Goal: Information Seeking & Learning: Learn about a topic

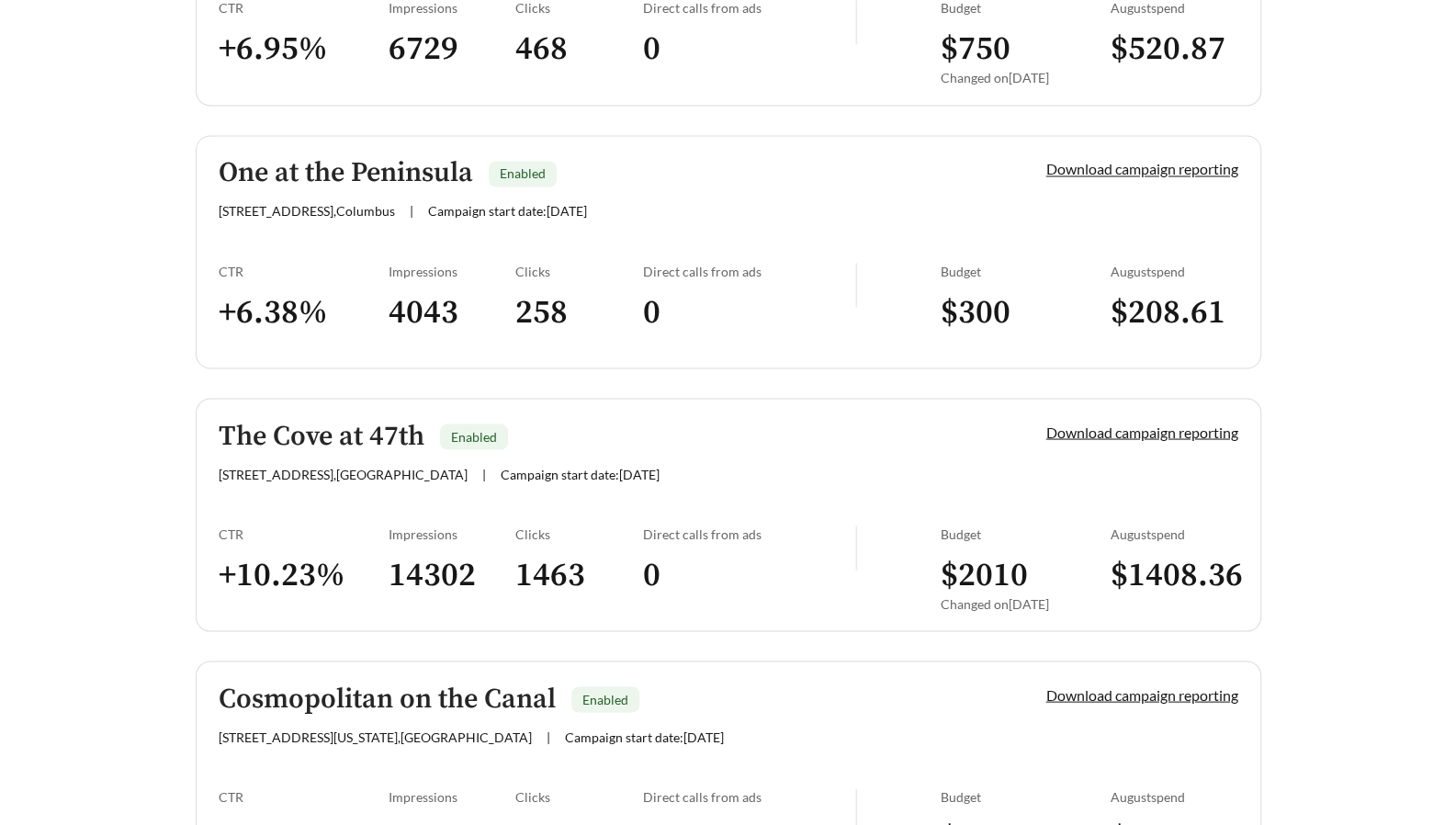
scroll to position [1935, 0]
click at [380, 450] on div "The Cove at 47th Enabled [STREET_ADDRESS] | Campaign start date: [DATE]" at bounding box center [600, 452] width 765 height 61
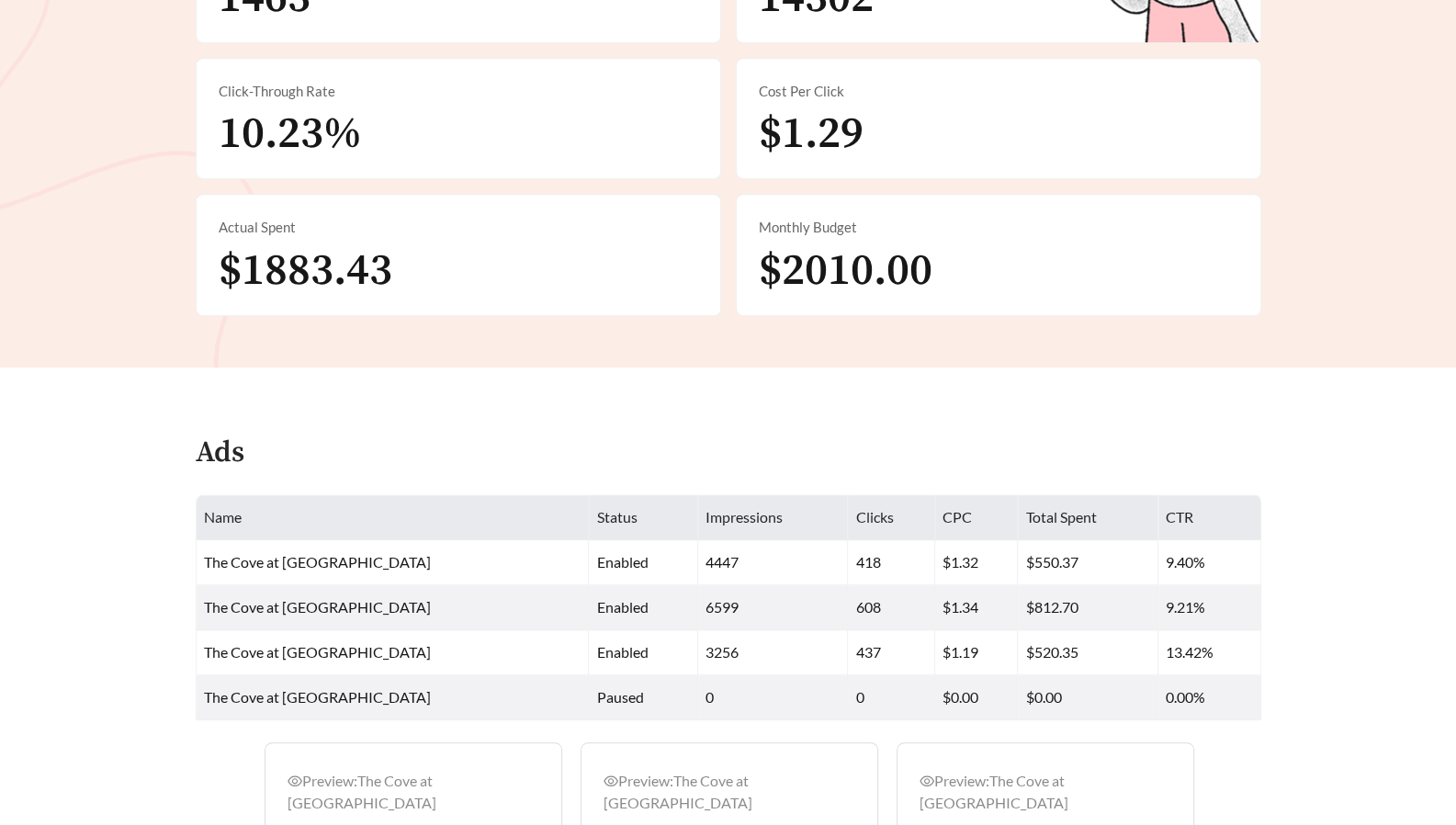
scroll to position [944, 0]
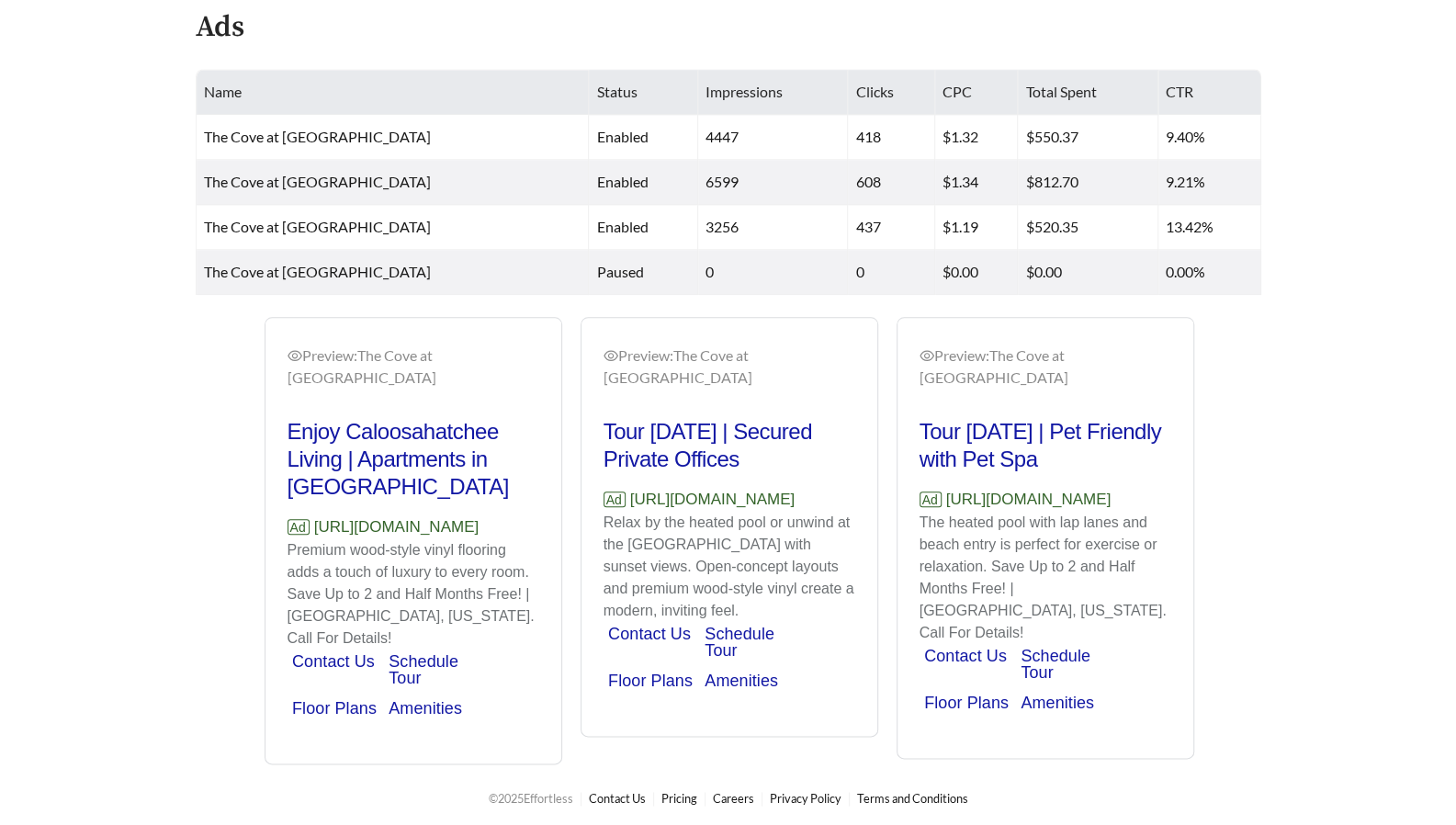
drag, startPoint x: 994, startPoint y: 563, endPoint x: 1012, endPoint y: 580, distance: 24.8
click at [1012, 580] on p "The heated pool with lap lanes and beach entry is perfect for exercise or relax…" at bounding box center [1045, 577] width 251 height 133
click at [1081, 560] on p "The heated pool with lap lanes and beach entry is perfect for exercise or relax…" at bounding box center [1045, 577] width 251 height 133
click at [987, 561] on p "The heated pool with lap lanes and beach entry is perfect for exercise or relax…" at bounding box center [1045, 577] width 251 height 133
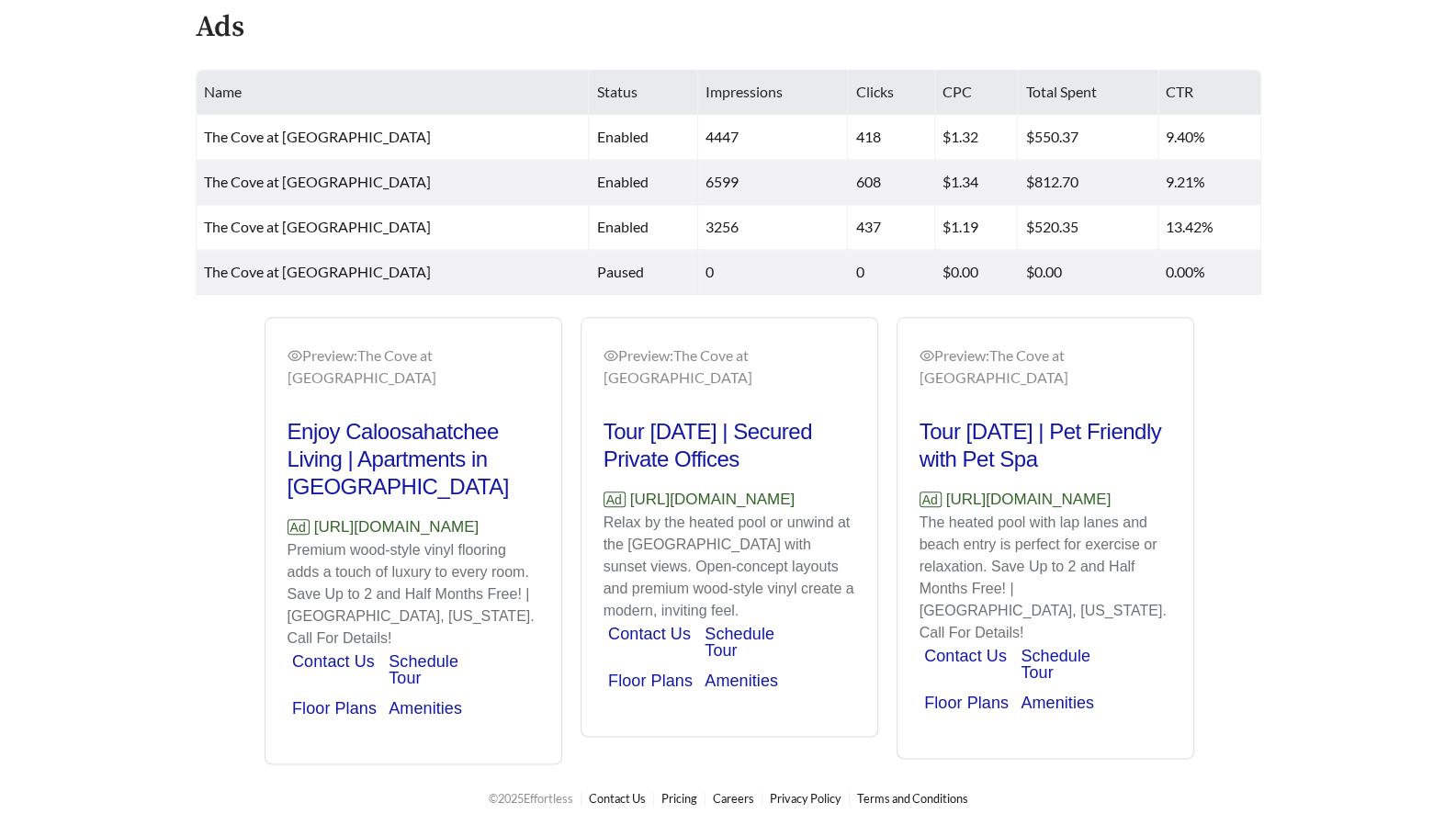
click at [1241, 493] on div "Preview: The Cove at 47th - One Bedroom Apartments in 33904 | Tour [DATE] Ad [U…" at bounding box center [729, 541] width 1075 height 448
click at [1251, 689] on div "Preview: The Cove at 47th - One Bedroom Apartments in 33904 | Tour [DATE] Ad [U…" at bounding box center [729, 541] width 1075 height 448
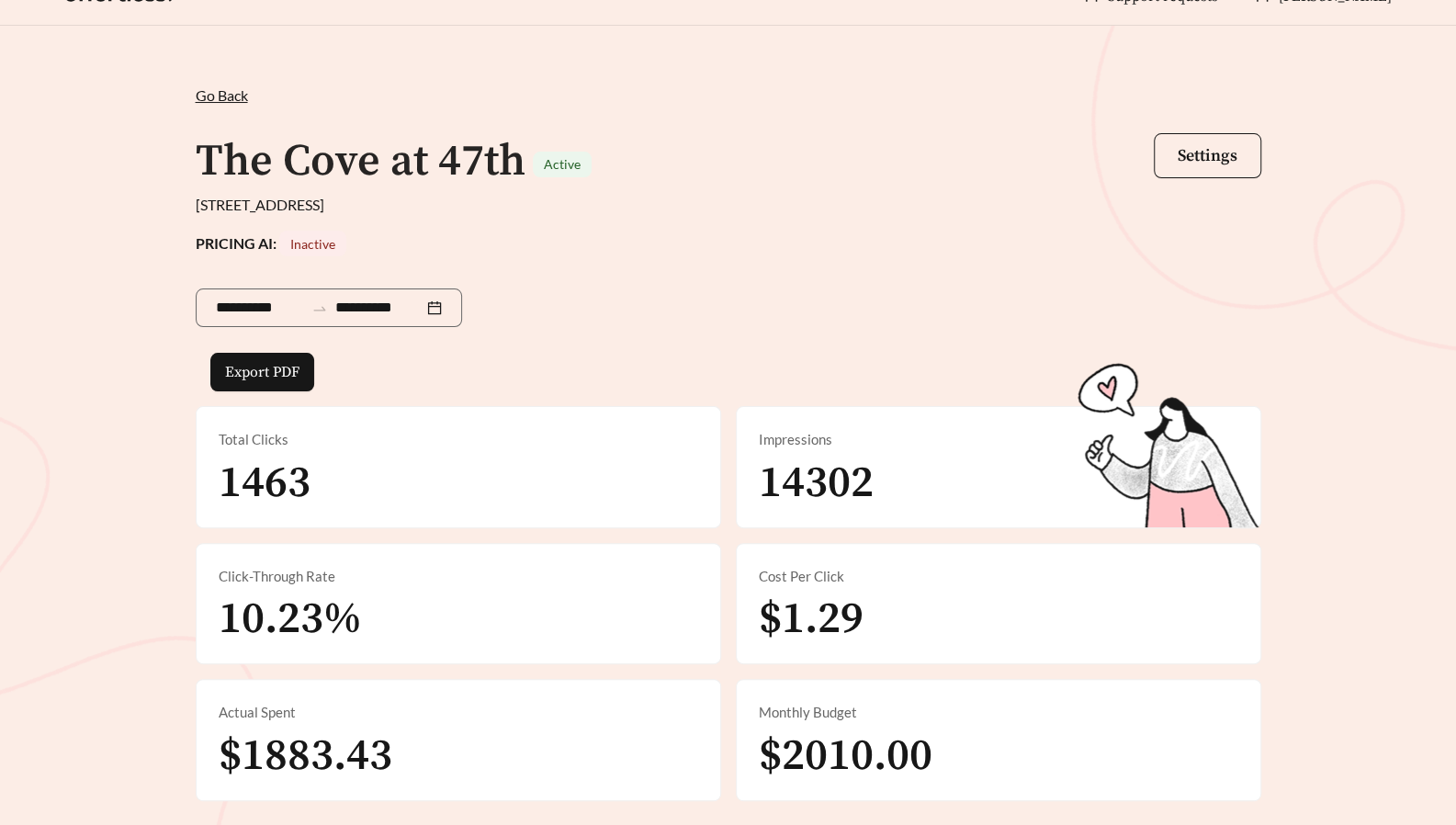
scroll to position [32, 0]
click at [1337, 583] on div "**********" at bounding box center [728, 440] width 1456 height 827
